Goal: Information Seeking & Learning: Learn about a topic

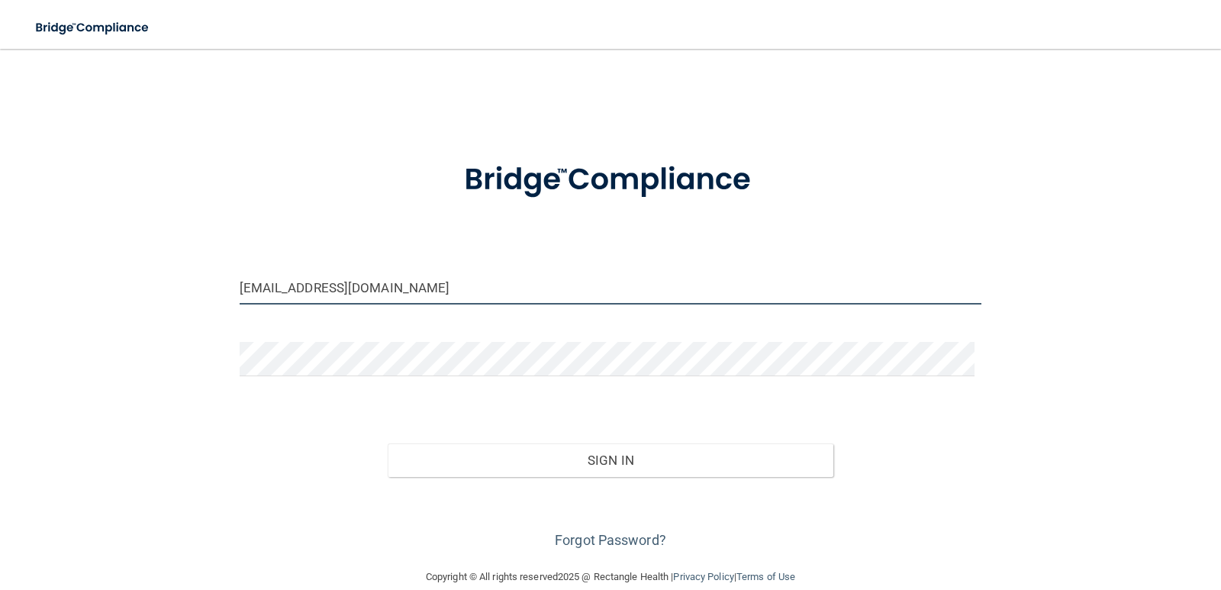
click at [420, 298] on input "jakezeugnerdc@gmail.com" at bounding box center [611, 287] width 742 height 34
type input "[EMAIL_ADDRESS][DOMAIN_NAME]"
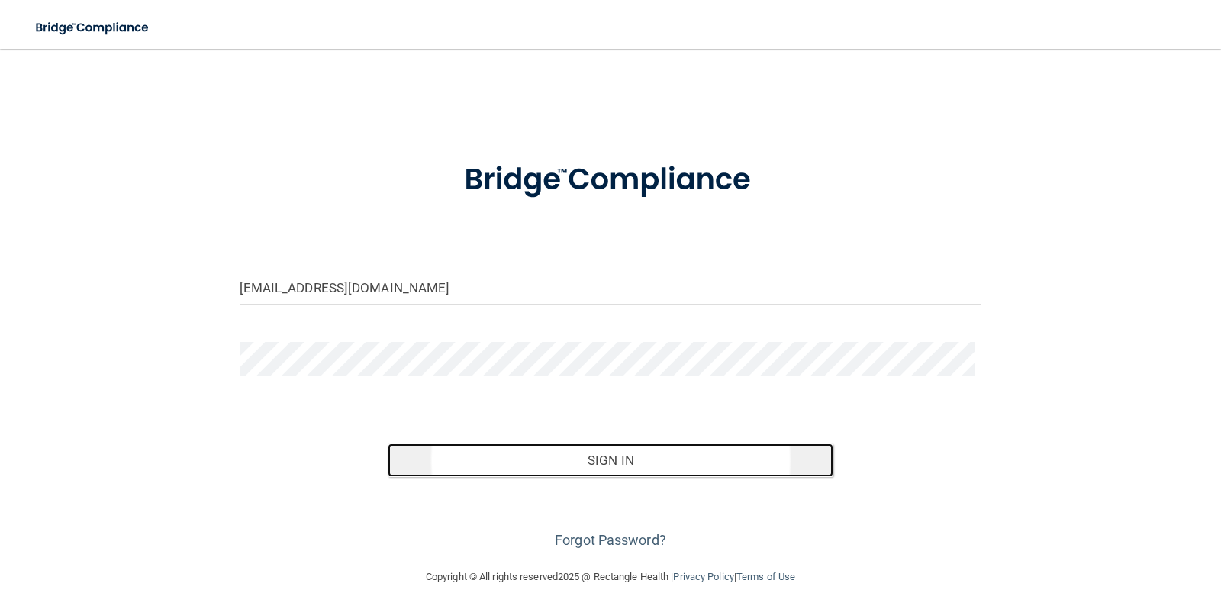
click at [621, 462] on button "Sign In" at bounding box center [611, 460] width 446 height 34
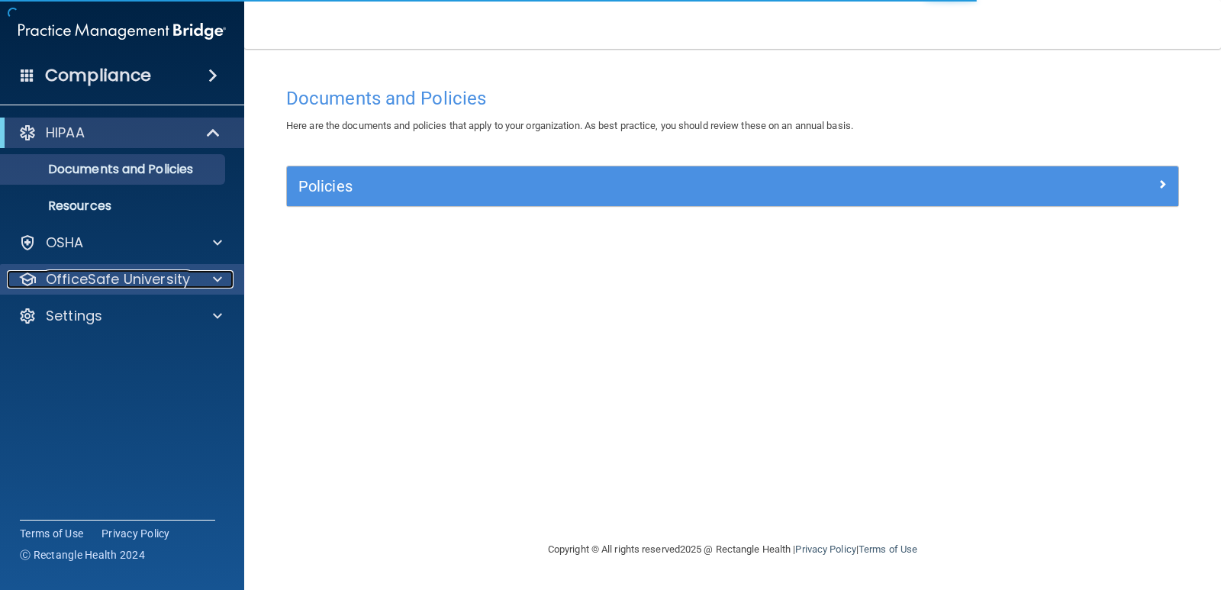
click at [158, 276] on p "OfficeSafe University" at bounding box center [118, 279] width 144 height 18
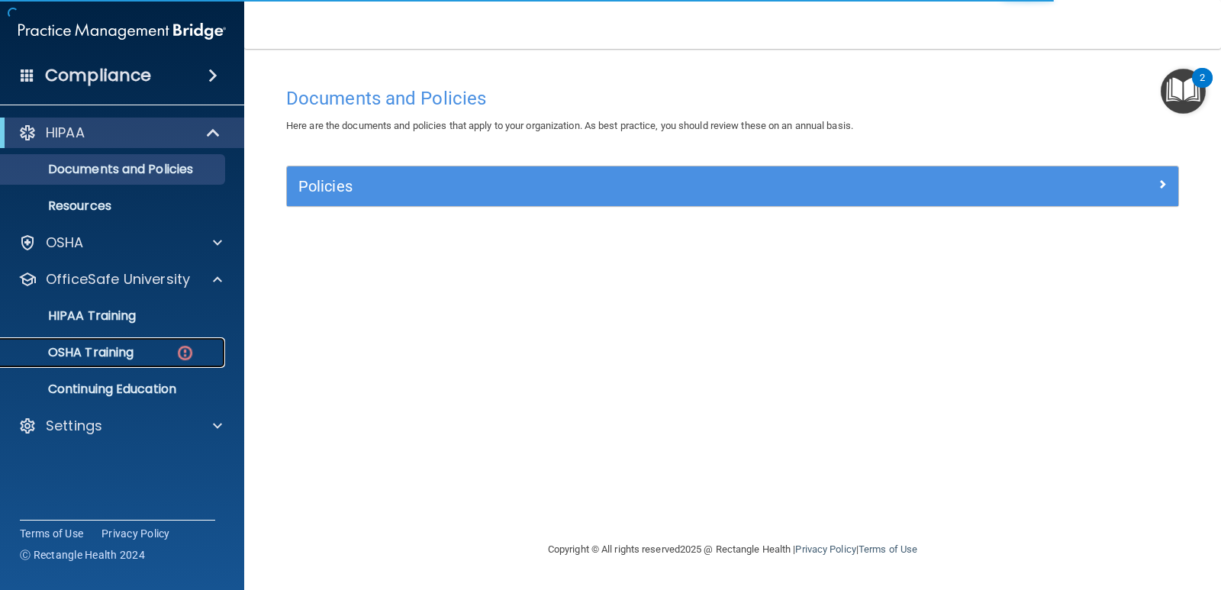
click at [116, 350] on p "OSHA Training" at bounding box center [72, 352] width 124 height 15
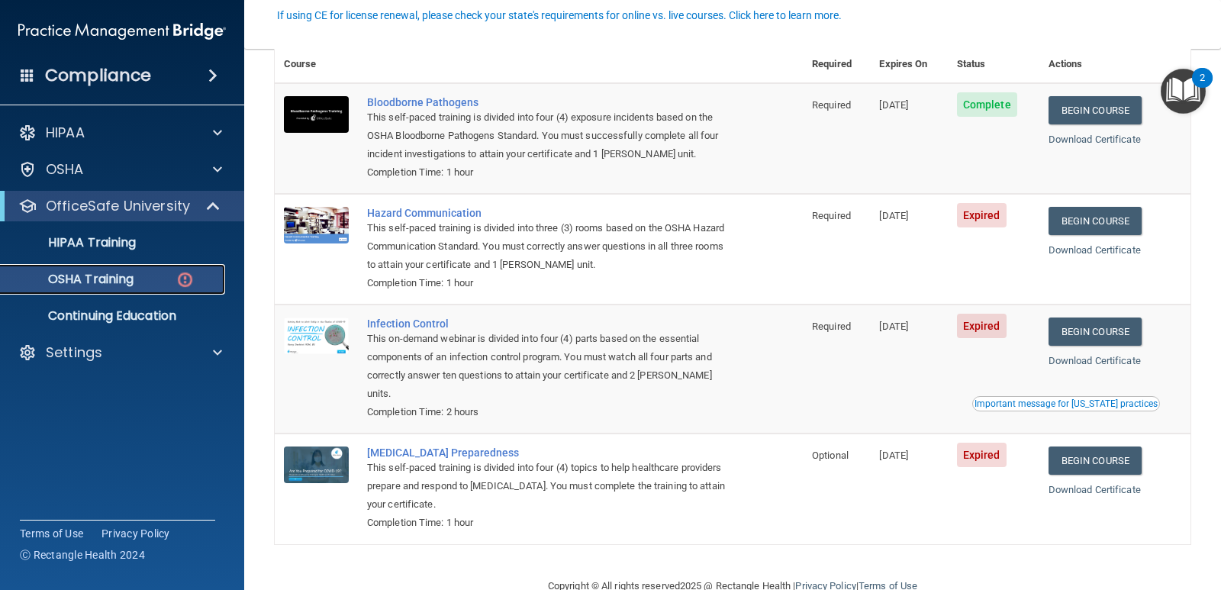
scroll to position [149, 0]
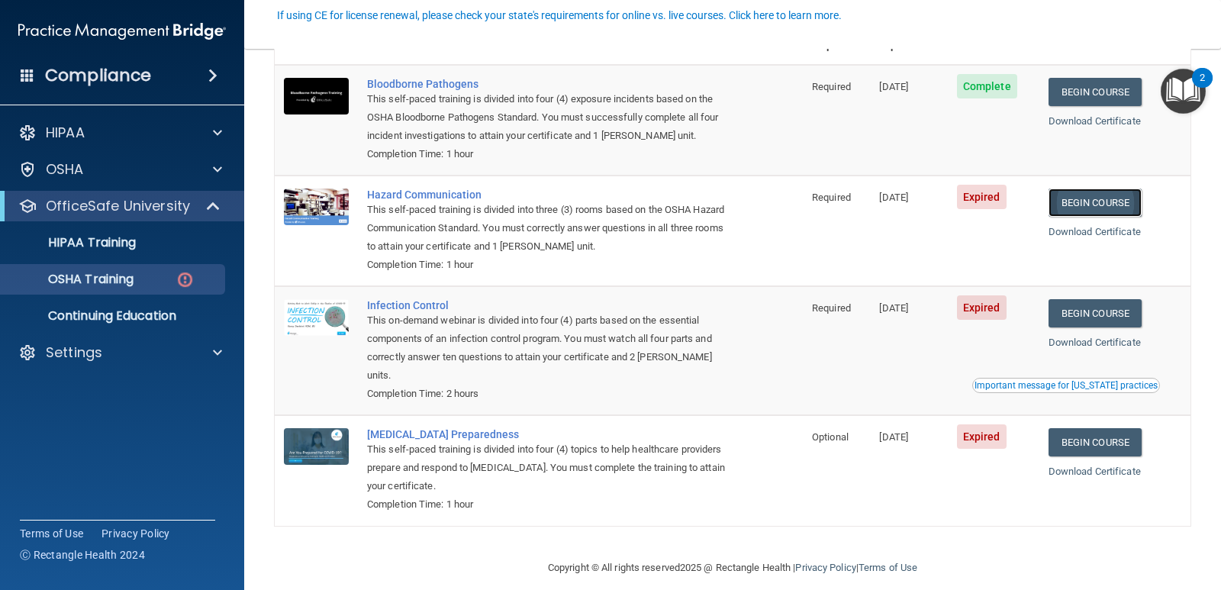
click at [1077, 201] on link "Begin Course" at bounding box center [1094, 202] width 93 height 28
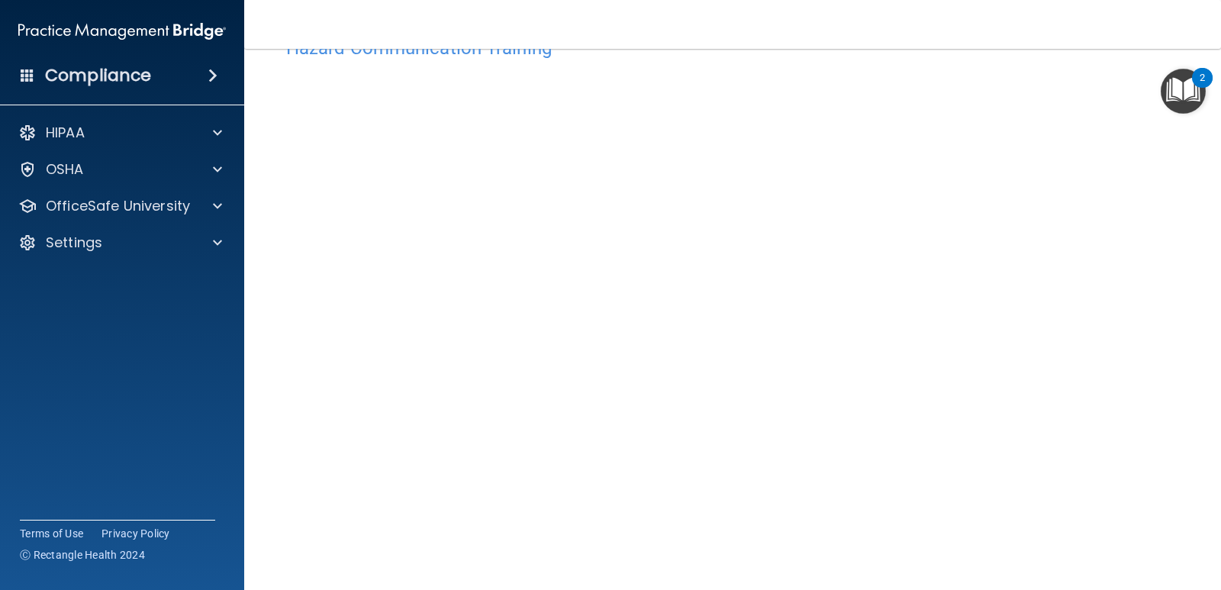
scroll to position [76, 0]
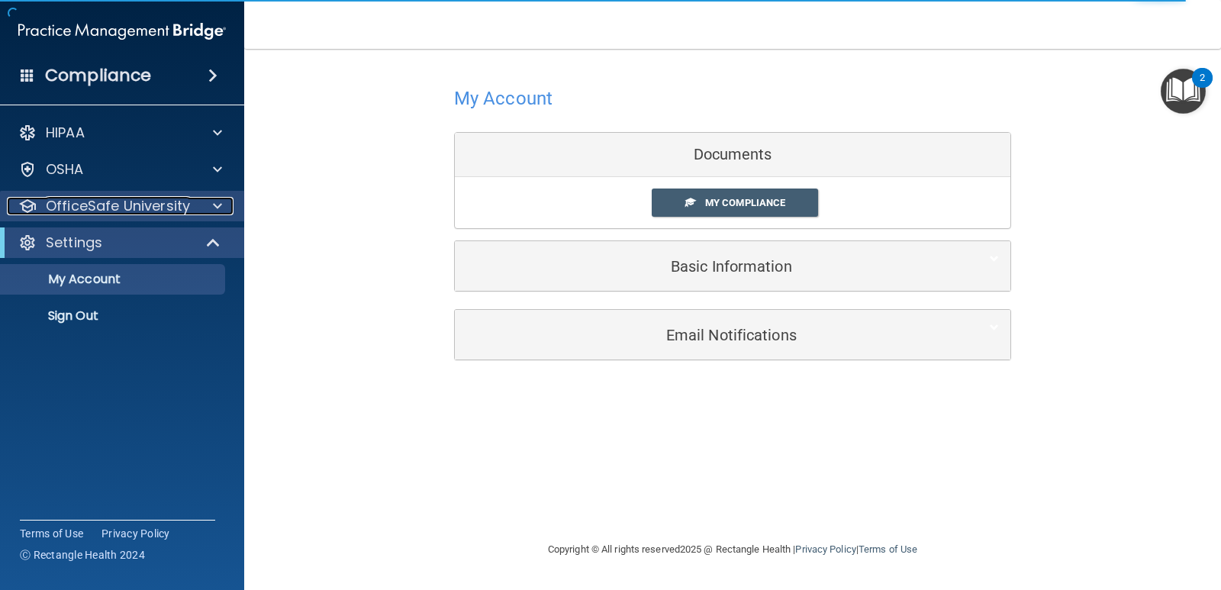
click at [95, 207] on p "OfficeSafe University" at bounding box center [118, 206] width 144 height 18
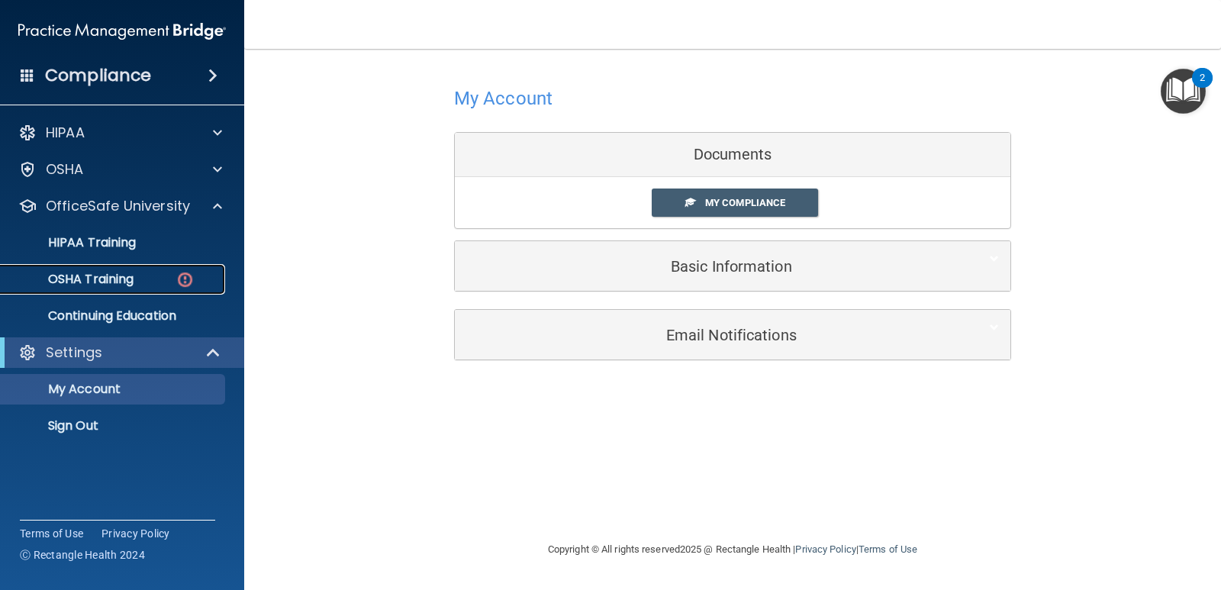
click at [137, 282] on div "OSHA Training" at bounding box center [114, 279] width 208 height 15
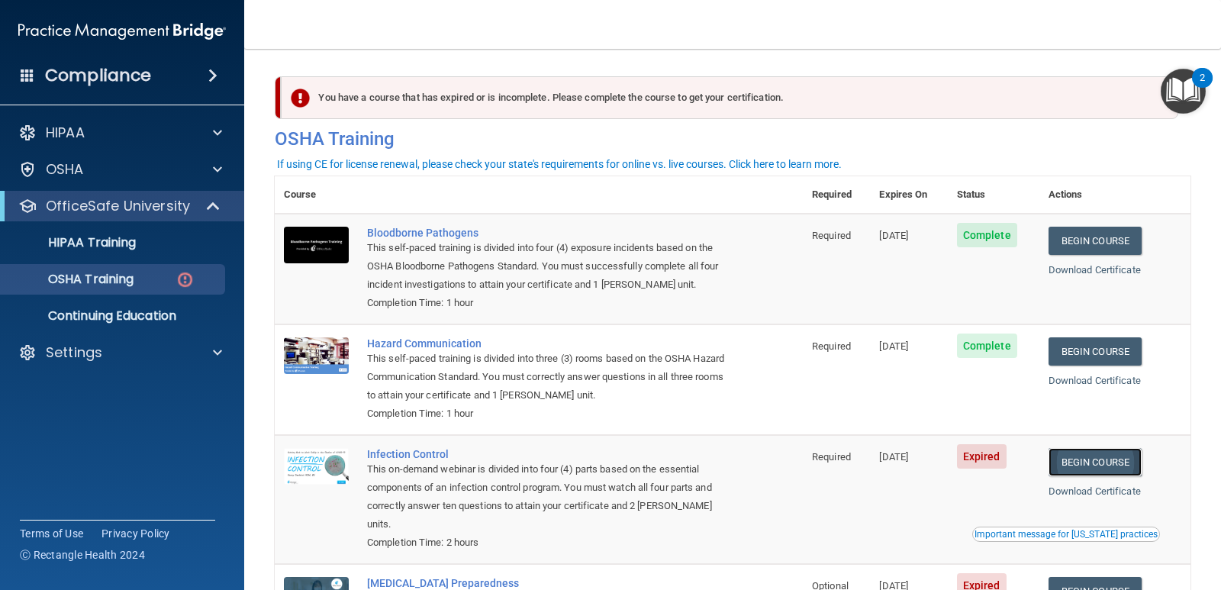
click at [1093, 468] on link "Begin Course" at bounding box center [1094, 462] width 93 height 28
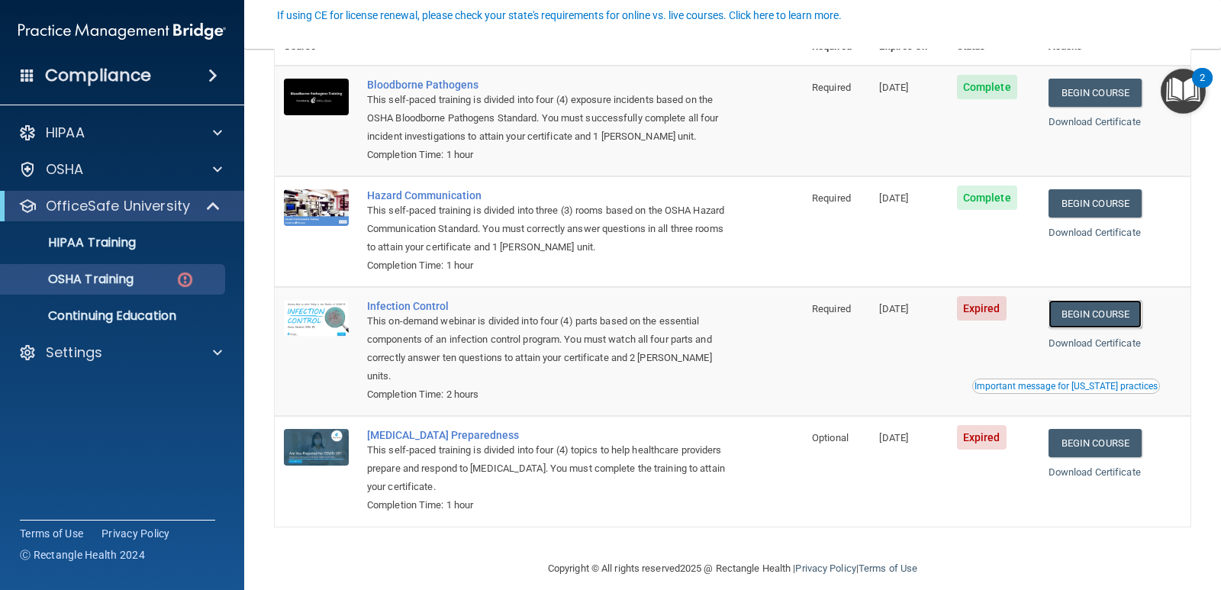
scroll to position [149, 0]
click at [1100, 428] on link "Begin Course" at bounding box center [1094, 442] width 93 height 28
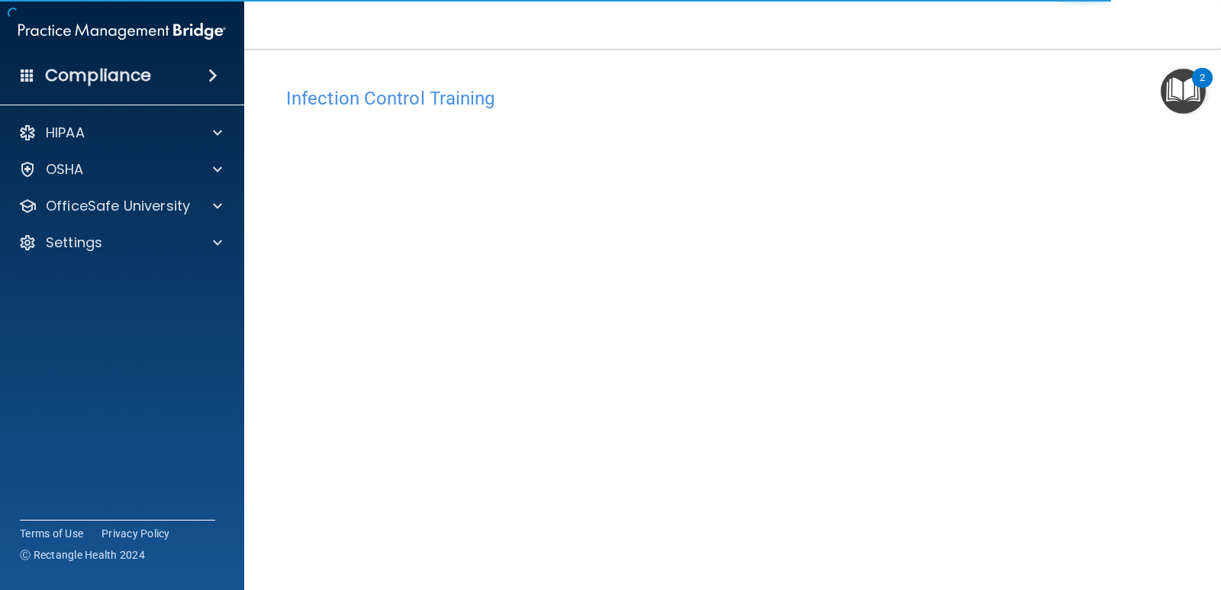
scroll to position [63, 0]
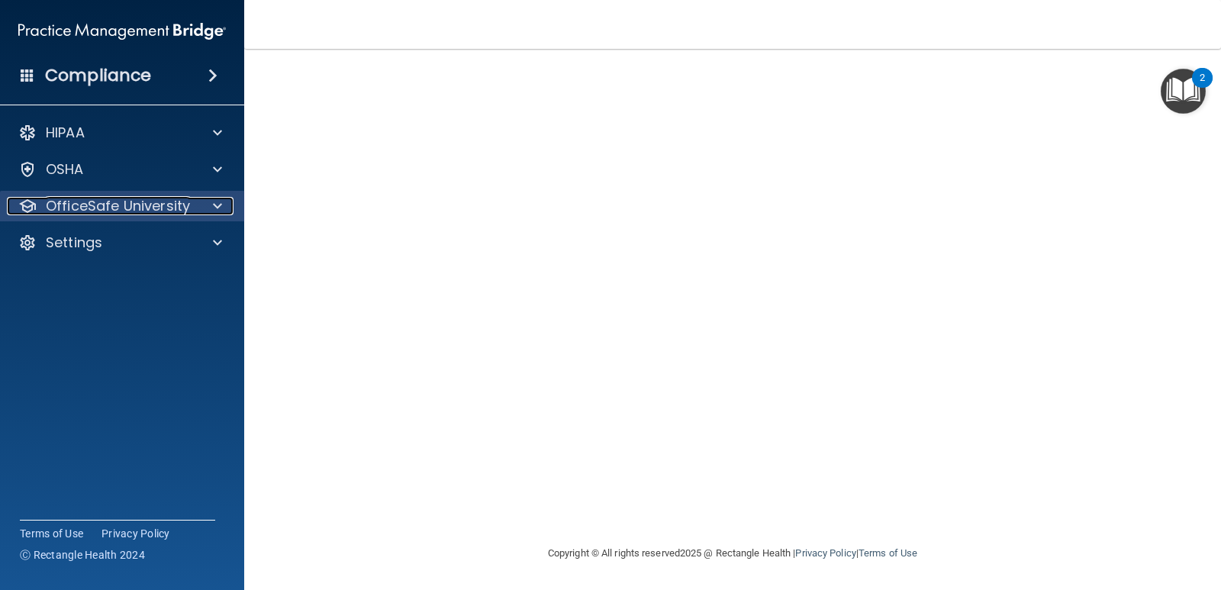
click at [193, 205] on div "OfficeSafe University" at bounding box center [101, 206] width 189 height 18
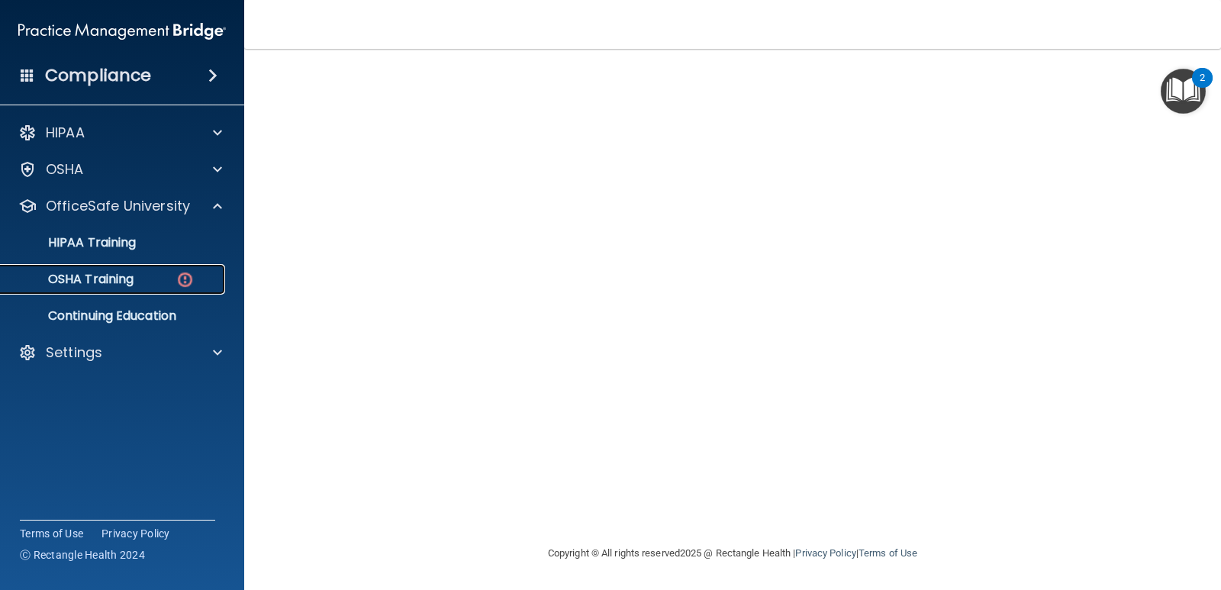
click at [129, 279] on p "OSHA Training" at bounding box center [72, 279] width 124 height 15
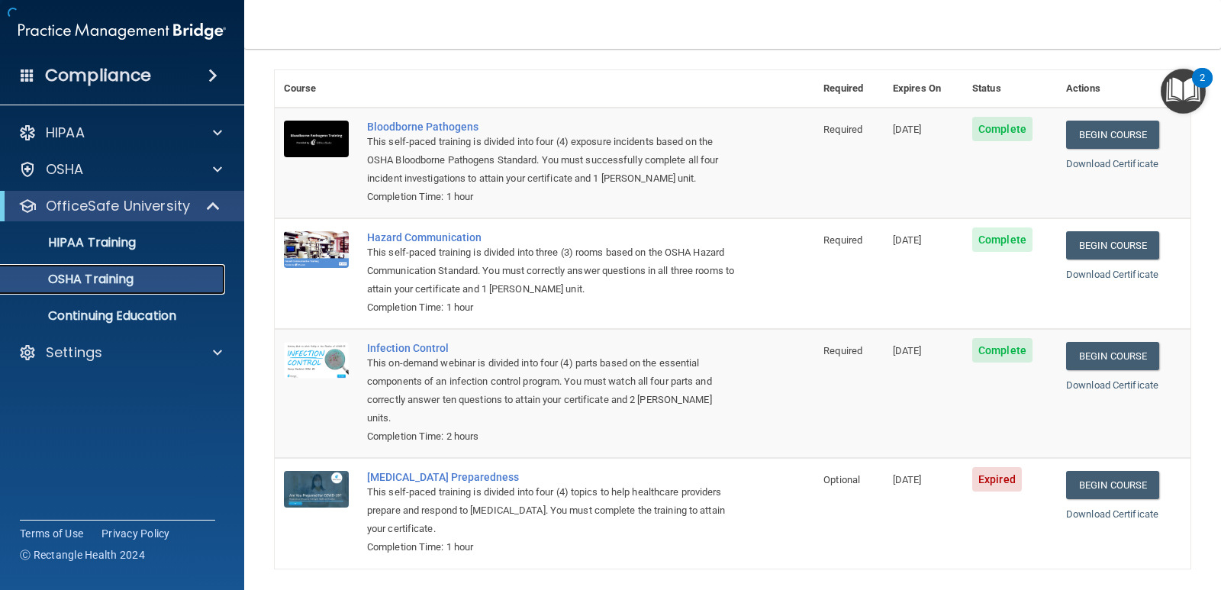
scroll to position [106, 0]
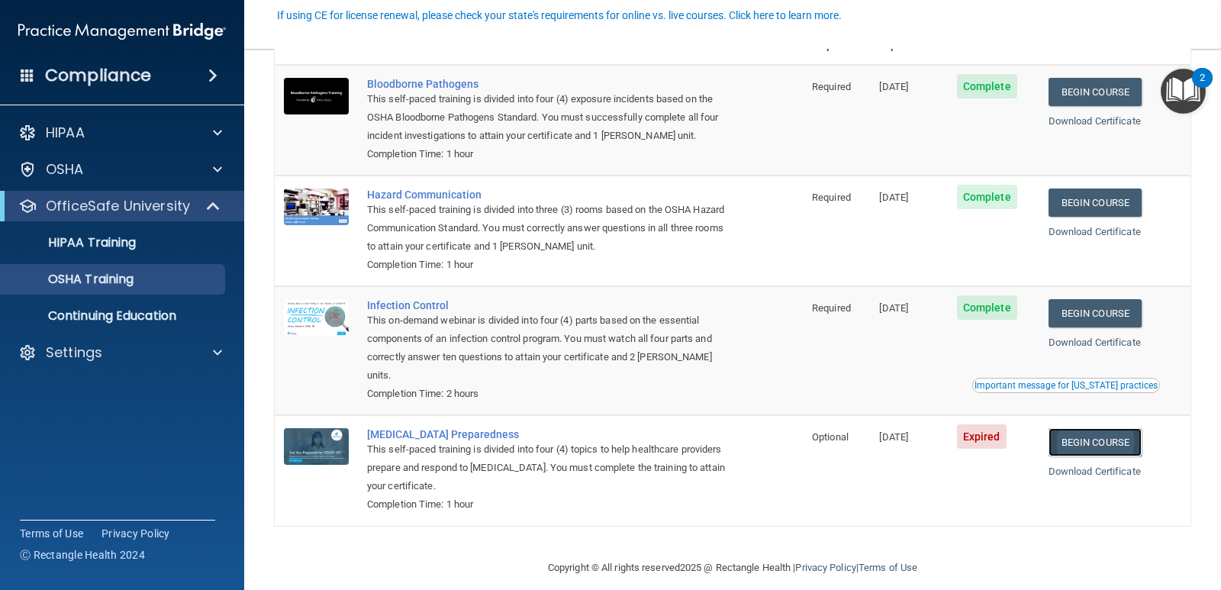
click at [1090, 428] on link "Begin Course" at bounding box center [1094, 442] width 93 height 28
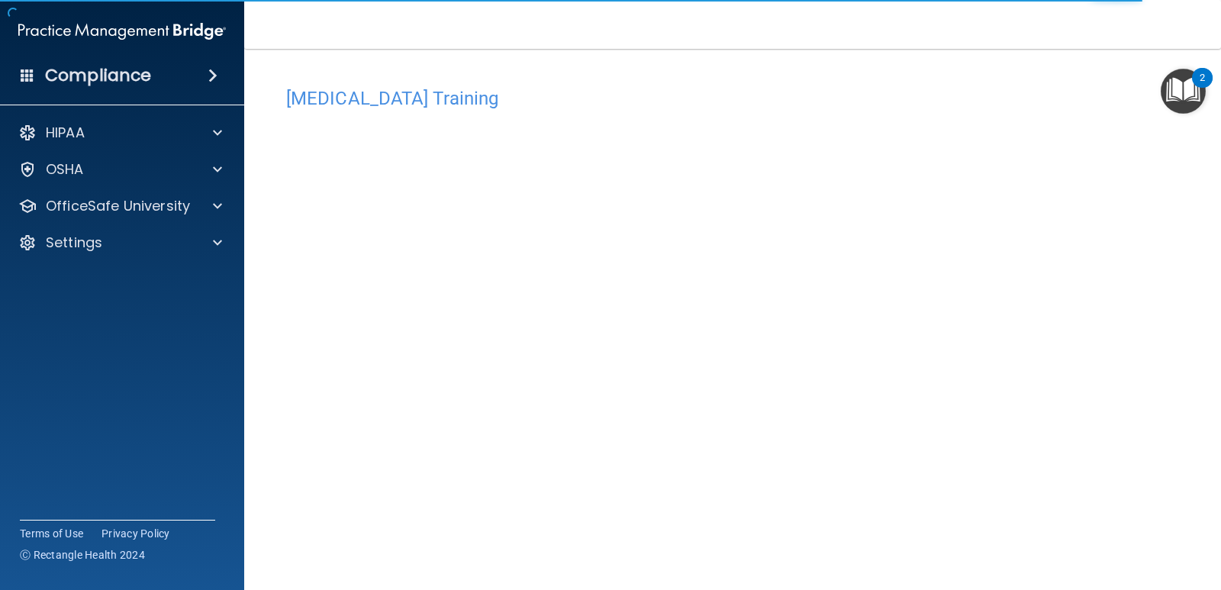
scroll to position [63, 0]
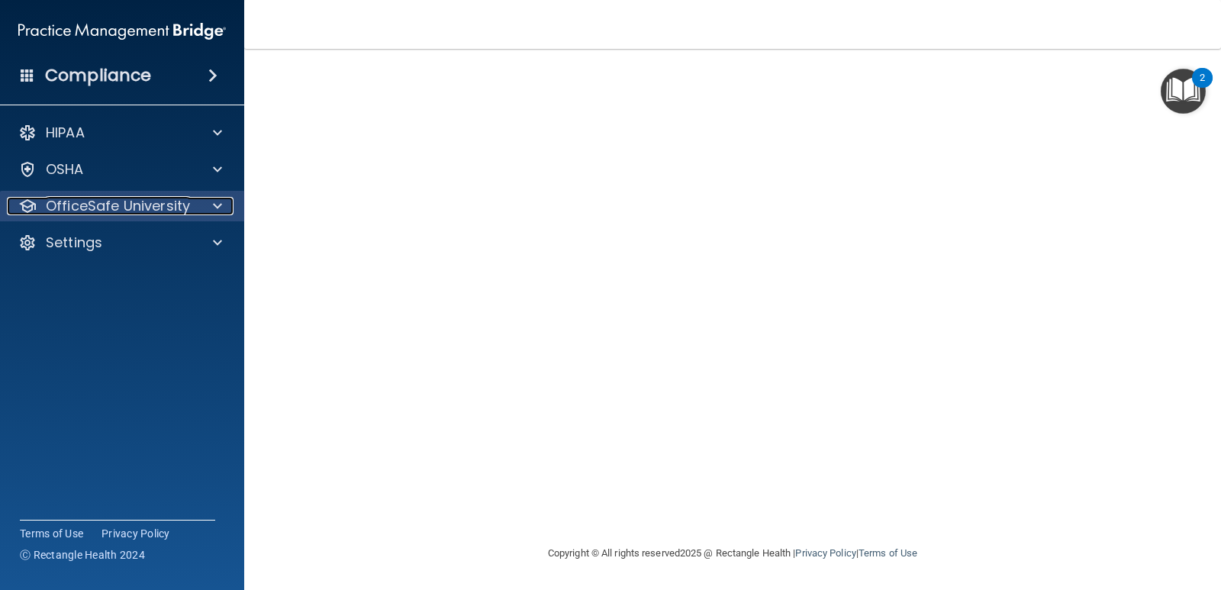
click at [140, 200] on p "OfficeSafe University" at bounding box center [118, 206] width 144 height 18
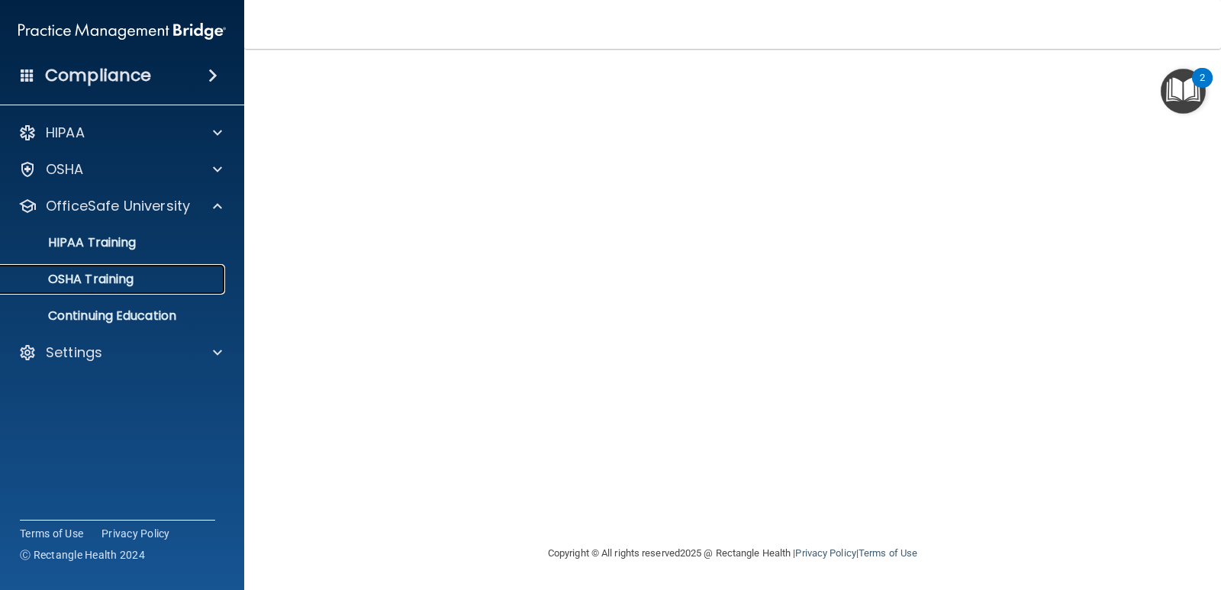
click at [125, 277] on p "OSHA Training" at bounding box center [72, 279] width 124 height 15
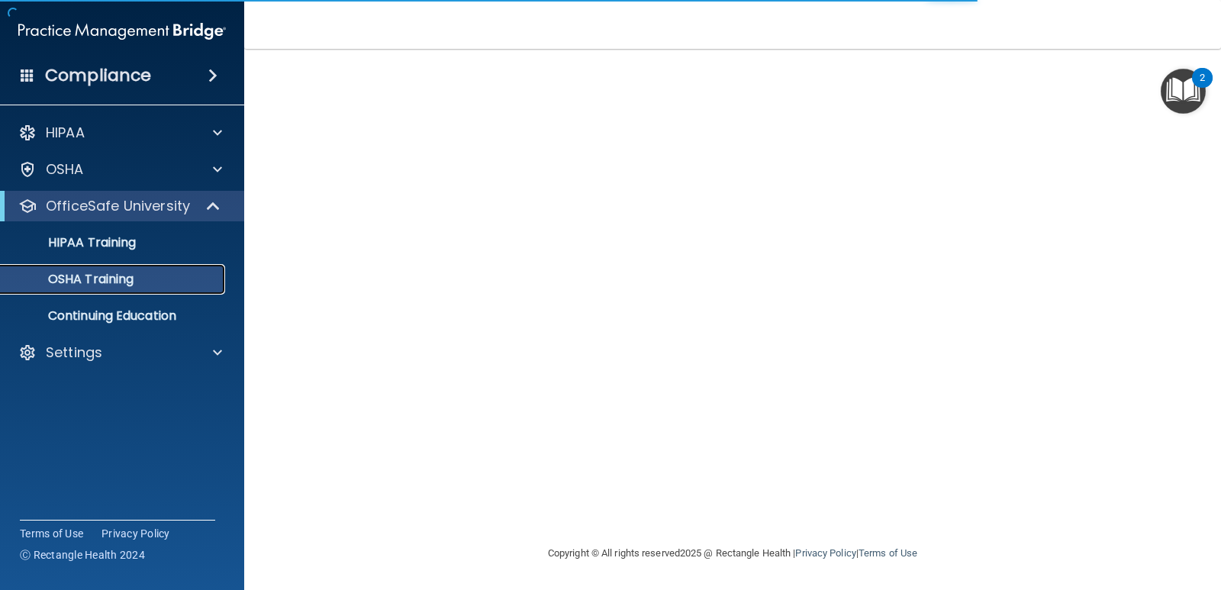
click at [132, 279] on p "OSHA Training" at bounding box center [72, 279] width 124 height 15
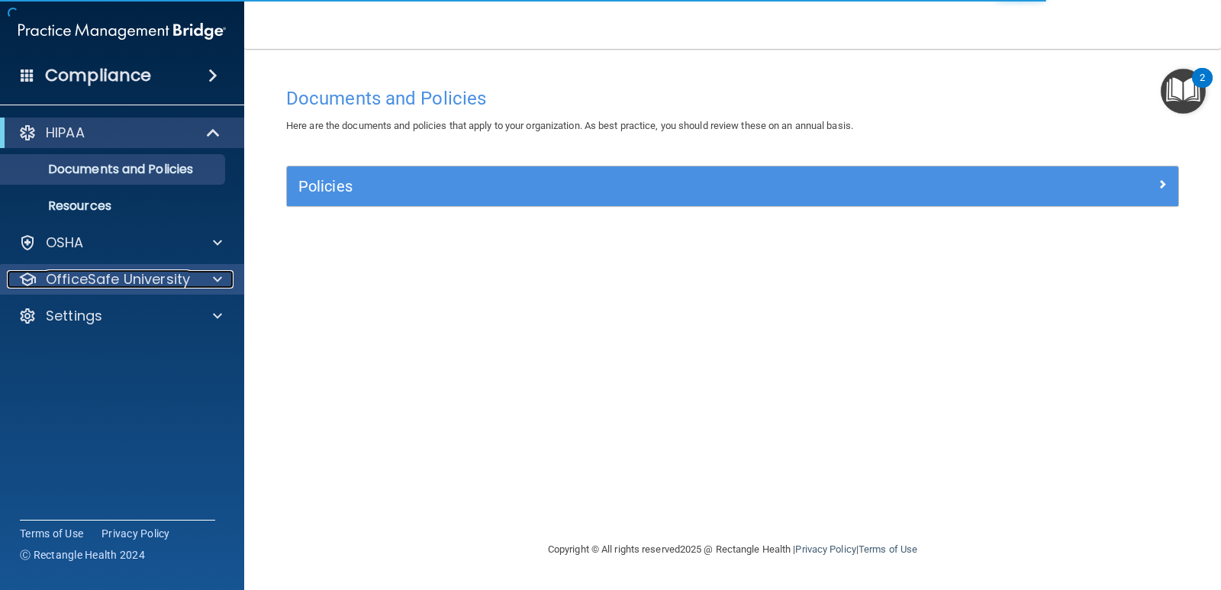
click at [137, 277] on p "OfficeSafe University" at bounding box center [118, 279] width 144 height 18
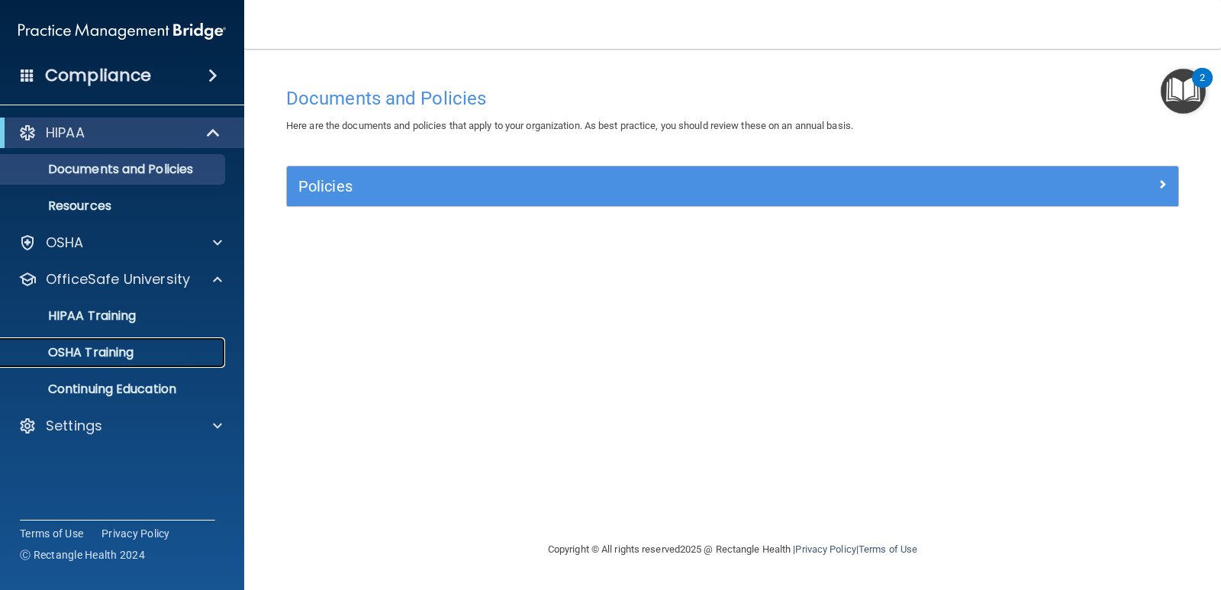
click at [120, 346] on p "OSHA Training" at bounding box center [72, 352] width 124 height 15
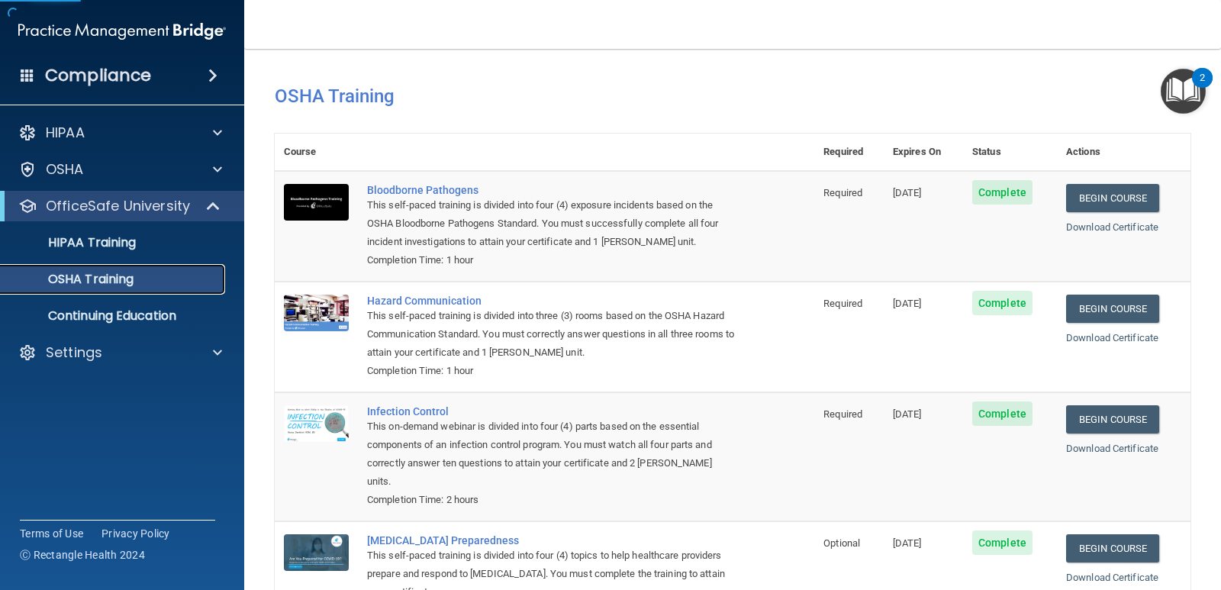
click at [125, 278] on p "OSHA Training" at bounding box center [72, 279] width 124 height 15
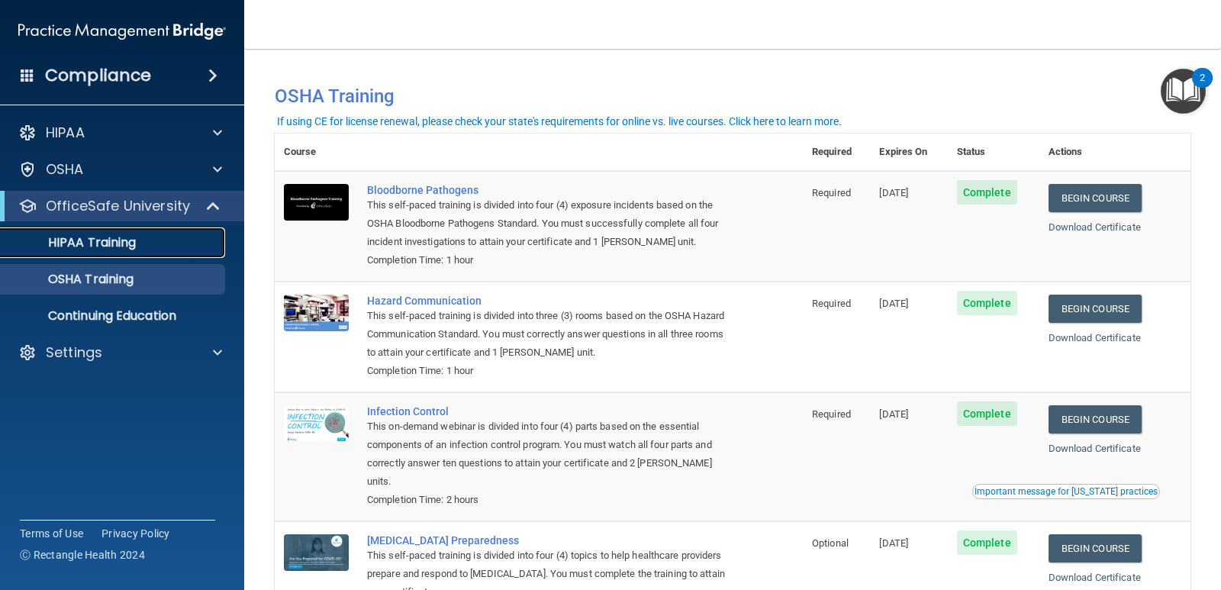
click at [121, 245] on p "HIPAA Training" at bounding box center [73, 242] width 126 height 15
